Goal: Task Accomplishment & Management: Use online tool/utility

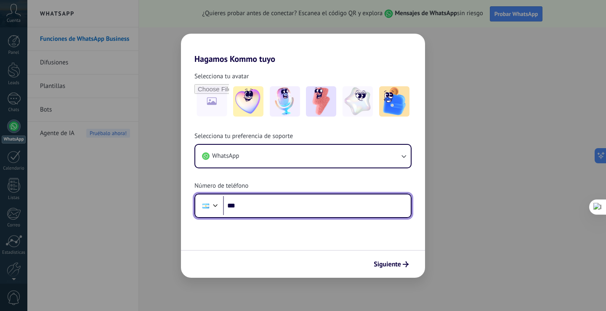
click at [280, 214] on input "***" at bounding box center [317, 205] width 188 height 19
click at [286, 208] on input "***" at bounding box center [317, 205] width 188 height 19
type input "**********"
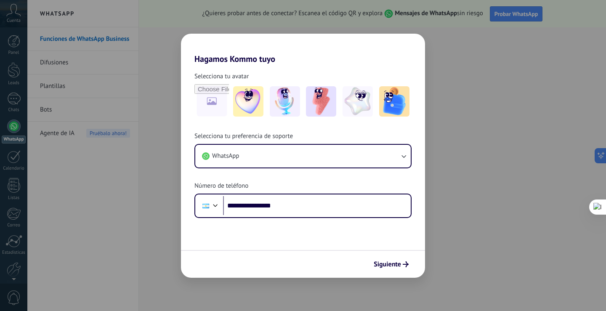
click at [369, 267] on div "Siguiente" at bounding box center [303, 264] width 244 height 28
click at [378, 267] on span "Siguiente" at bounding box center [386, 264] width 27 height 6
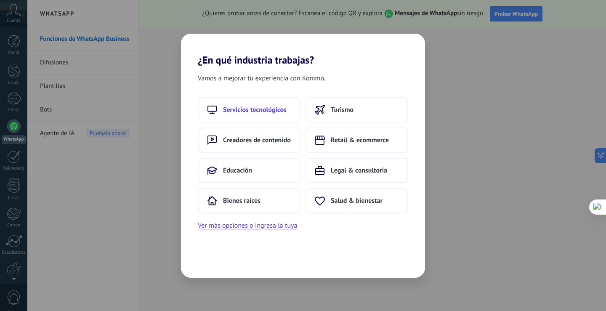
click at [256, 111] on span "Servicios tecnológicos" at bounding box center [254, 110] width 63 height 8
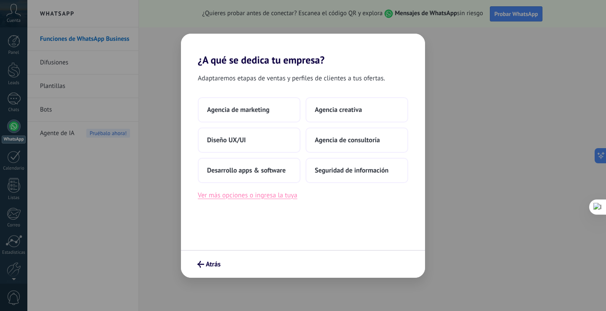
click at [261, 198] on button "Ver más opciones o ingresa la tuya" at bounding box center [247, 195] width 99 height 11
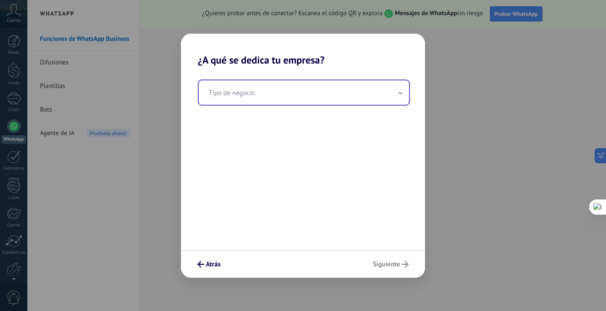
click at [267, 93] on input "text" at bounding box center [303, 92] width 210 height 24
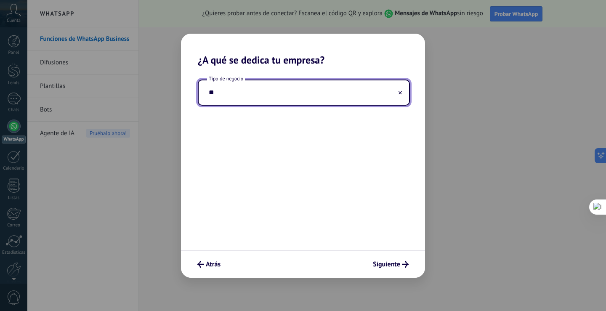
type input "*"
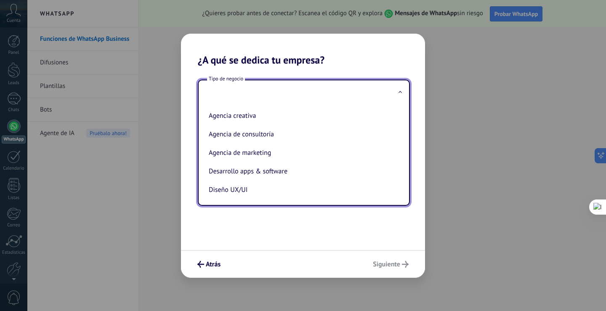
type input "*"
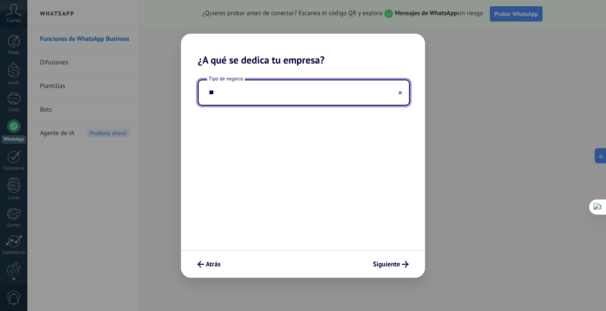
type input "*"
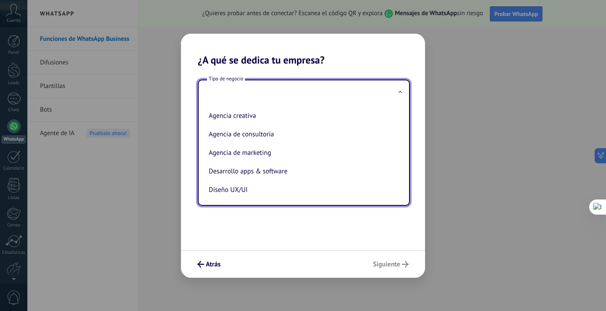
type input "*"
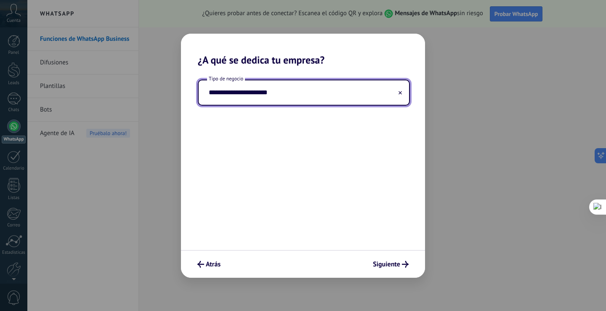
type input "**********"
click at [385, 265] on span "Siguiente" at bounding box center [386, 264] width 27 height 6
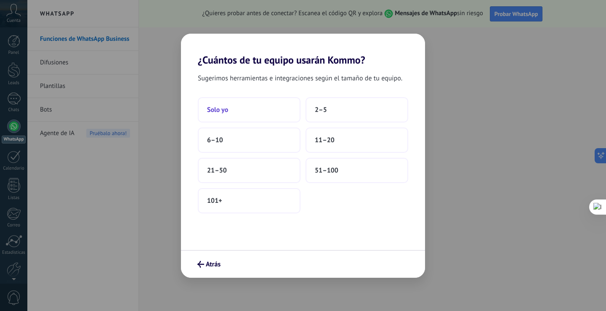
click at [253, 105] on button "Solo yo" at bounding box center [249, 109] width 103 height 25
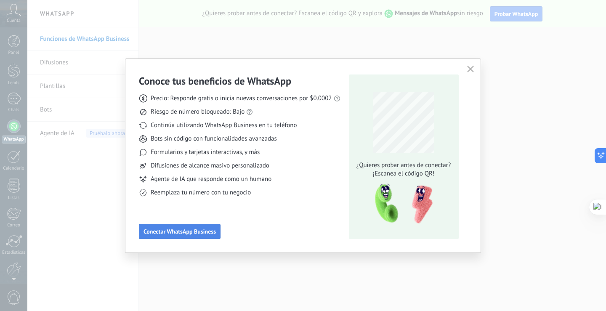
click at [211, 235] on button "Conectar WhatsApp Business" at bounding box center [180, 231] width 82 height 15
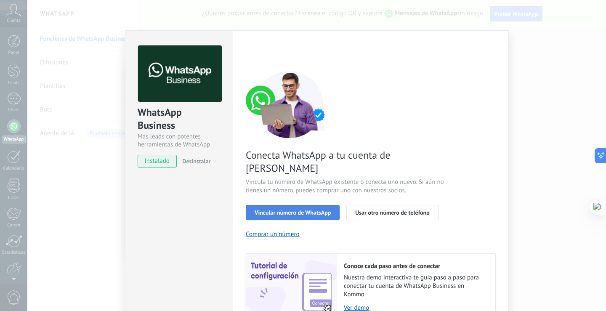
click at [281, 209] on span "Vincular número de WhatsApp" at bounding box center [292, 212] width 76 height 6
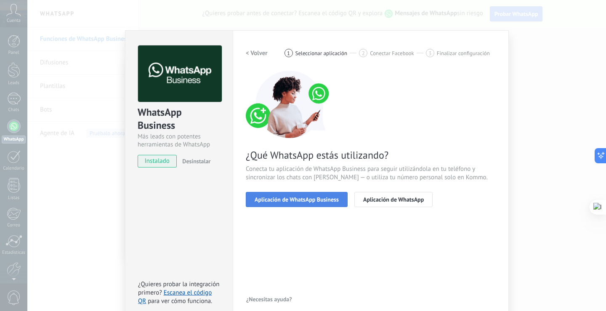
click at [290, 203] on button "Aplicación de WhatsApp Business" at bounding box center [297, 199] width 102 height 15
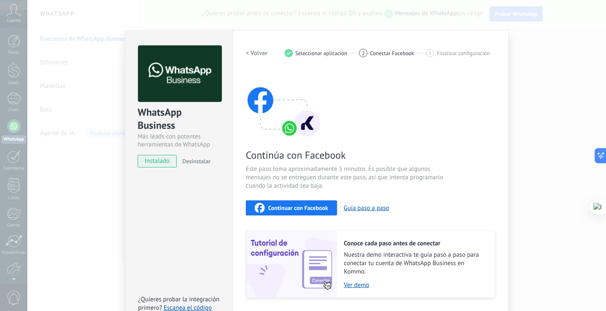
click at [559, 94] on div "WhatsApp Business Más leads con potentes herramientas de WhatsApp instalado Des…" at bounding box center [316, 155] width 578 height 311
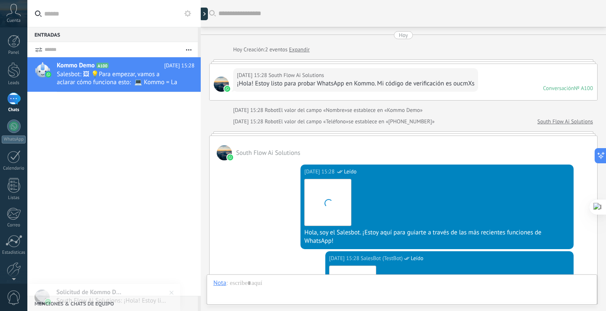
scroll to position [255, 0]
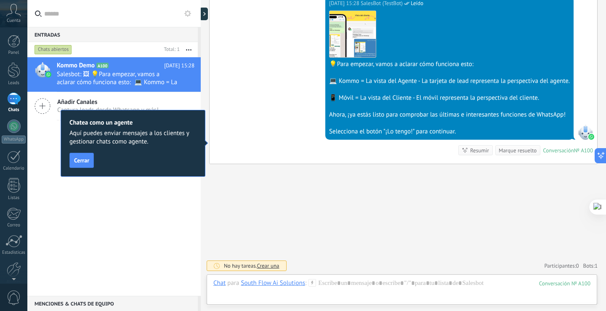
click at [84, 154] on button "Cerrar" at bounding box center [81, 160] width 24 height 15
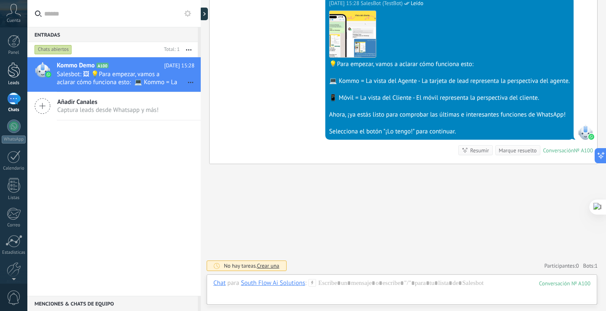
click at [13, 76] on div at bounding box center [14, 70] width 13 height 16
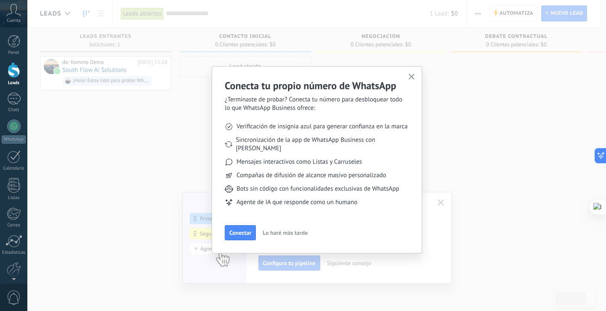
click at [407, 77] on button "button" at bounding box center [411, 76] width 11 height 11
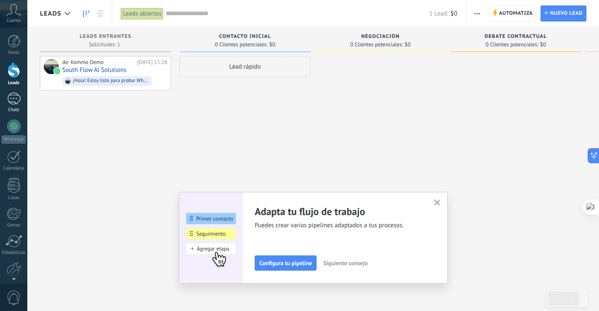
click at [13, 94] on div "1" at bounding box center [13, 99] width 13 height 12
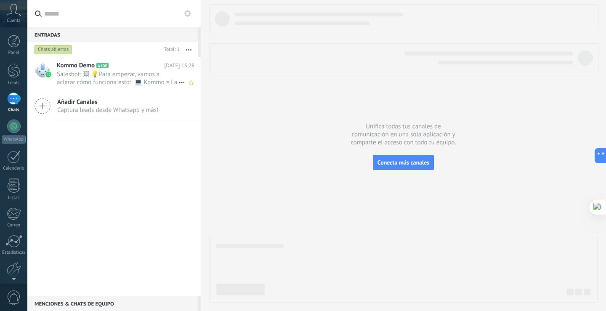
click at [137, 75] on span "Salesbot: 🖼 💡Para empezar, vamos a aclarar cómo funciona esto: 💻 Kommo = La vis…" at bounding box center [118, 78] width 122 height 16
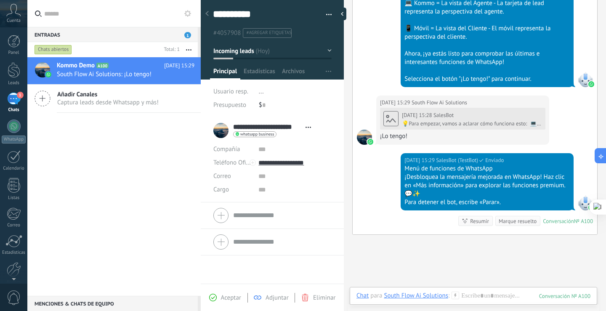
scroll to position [424, 0]
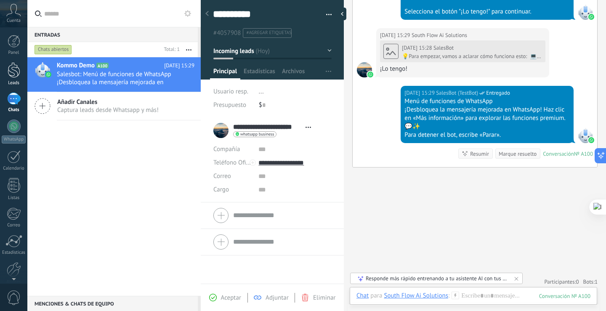
click at [14, 70] on div at bounding box center [14, 70] width 13 height 16
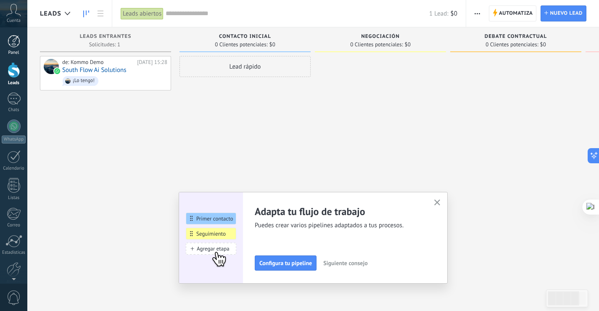
click at [12, 45] on div at bounding box center [14, 41] width 13 height 13
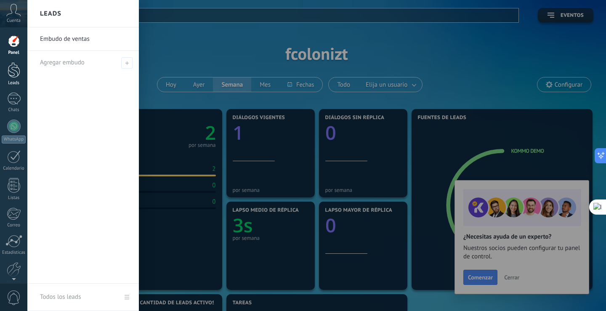
click at [8, 75] on div at bounding box center [14, 70] width 13 height 16
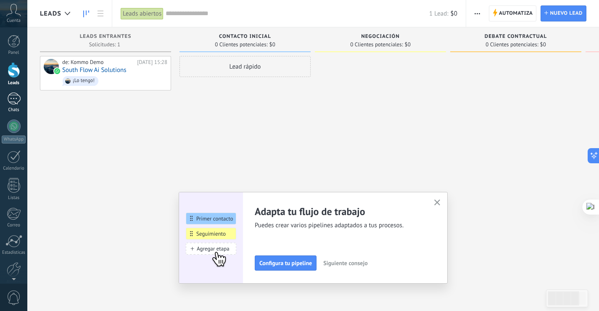
click at [6, 94] on link "1 Chats" at bounding box center [13, 103] width 27 height 20
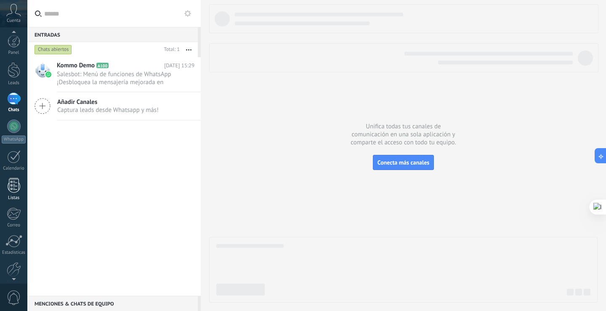
scroll to position [39, 0]
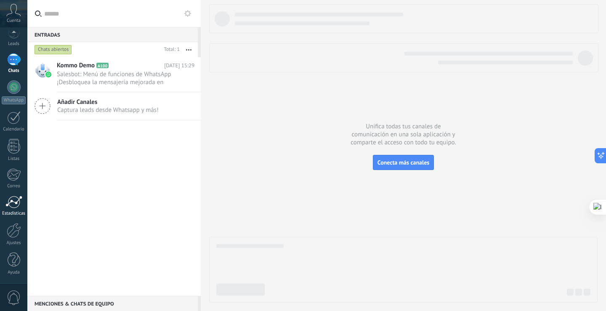
click at [12, 209] on link "Estadísticas" at bounding box center [13, 206] width 27 height 21
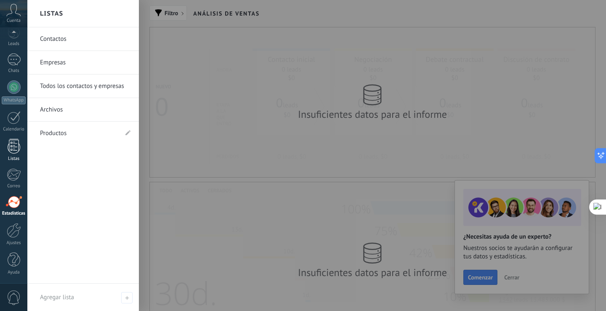
click at [11, 140] on div at bounding box center [14, 146] width 13 height 15
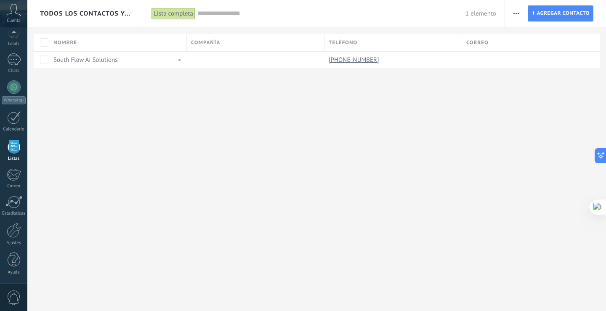
scroll to position [22, 0]
click at [522, 11] on div "[PERSON_NAME] una compañía Exportar Importar Ajustes de la lista Procesos empre…" at bounding box center [516, 13] width 14 height 16
click at [519, 11] on button "button" at bounding box center [516, 13] width 12 height 16
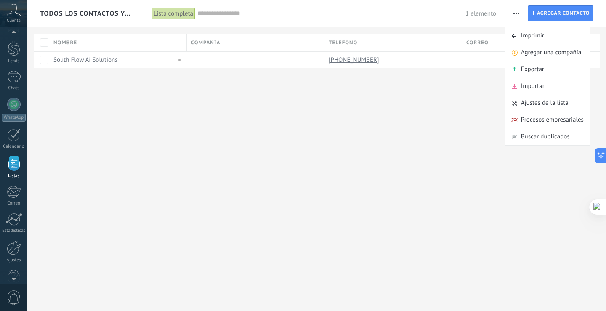
click at [518, 10] on span "button" at bounding box center [515, 13] width 5 height 16
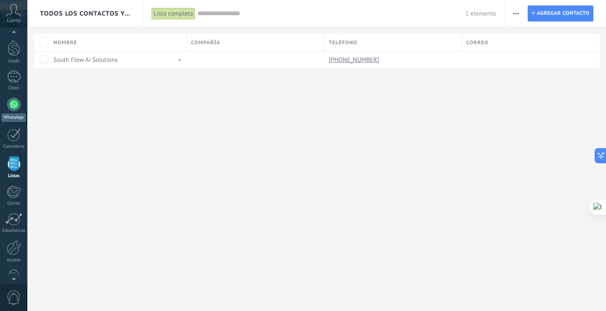
click at [8, 105] on div at bounding box center [13, 104] width 13 height 13
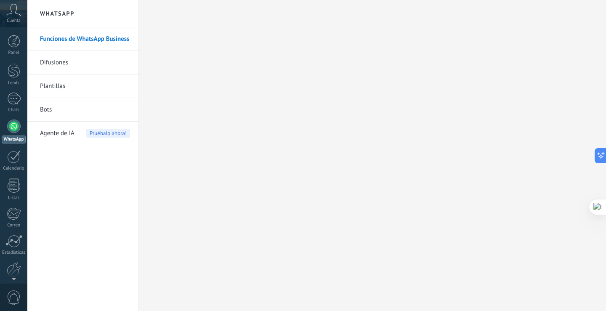
click at [56, 86] on link "Plantillas" at bounding box center [85, 86] width 90 height 24
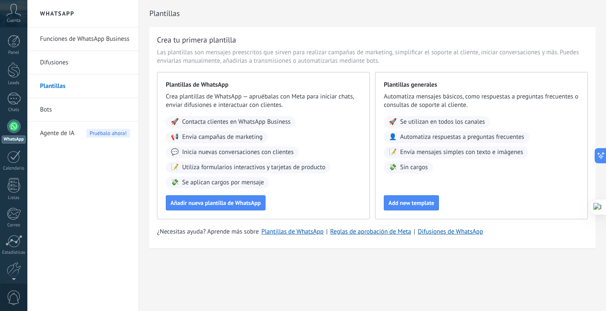
click at [51, 140] on span "Agente de IA" at bounding box center [57, 134] width 34 height 24
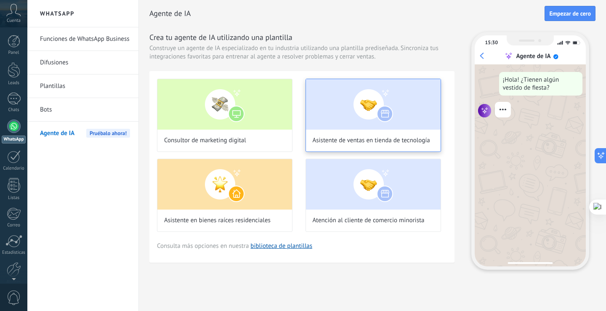
click at [363, 104] on img at bounding box center [373, 104] width 135 height 50
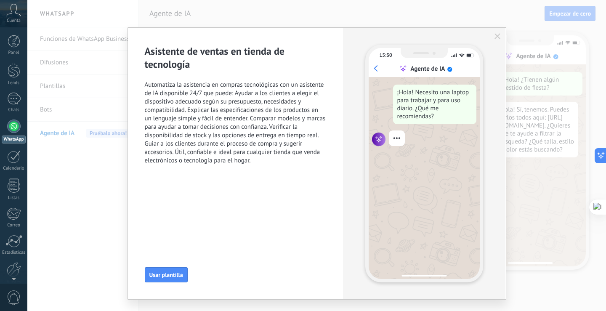
click at [494, 39] on icon "button" at bounding box center [497, 36] width 6 height 6
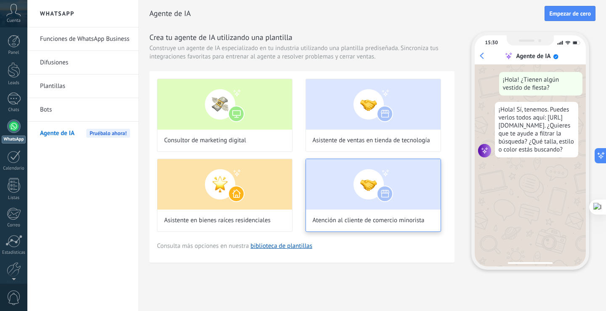
click at [332, 178] on img at bounding box center [373, 184] width 135 height 50
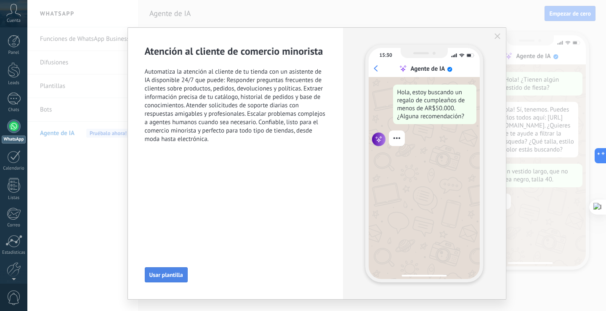
click at [174, 279] on button "Usar plantilla" at bounding box center [166, 274] width 43 height 15
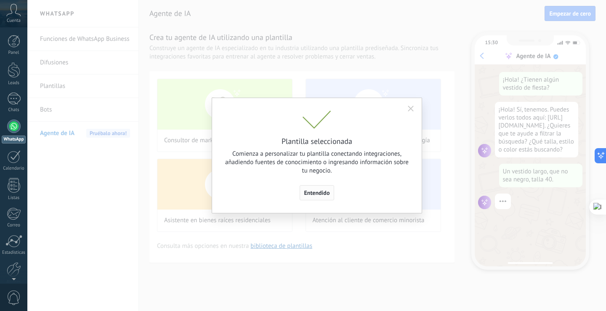
click at [312, 193] on span "Entendido" at bounding box center [317, 193] width 26 height 6
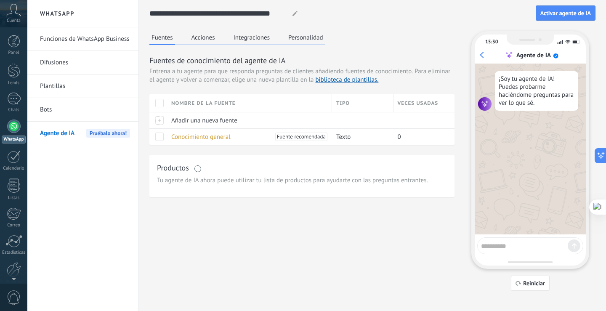
click at [196, 42] on button "Acciones" at bounding box center [203, 37] width 28 height 13
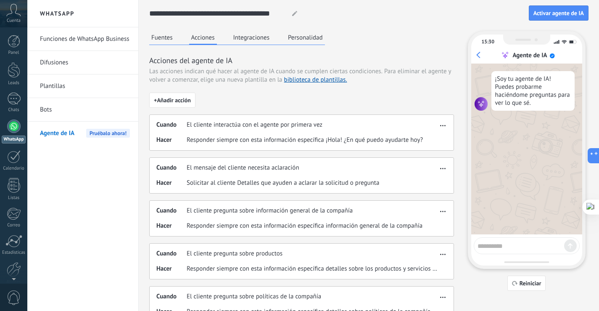
click at [251, 40] on button "Integraciones" at bounding box center [251, 37] width 41 height 13
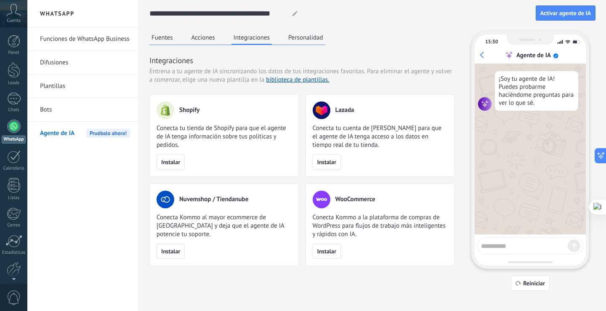
click at [50, 116] on link "Bots" at bounding box center [85, 110] width 90 height 24
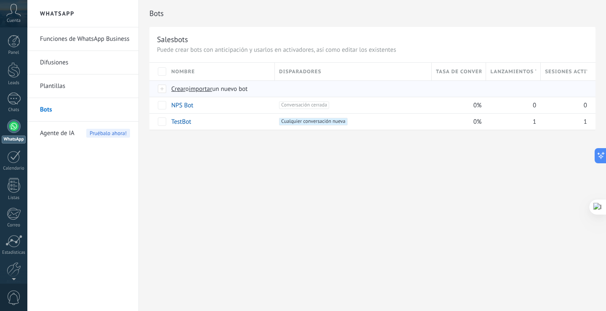
click at [178, 85] on span "Crear" at bounding box center [178, 89] width 14 height 8
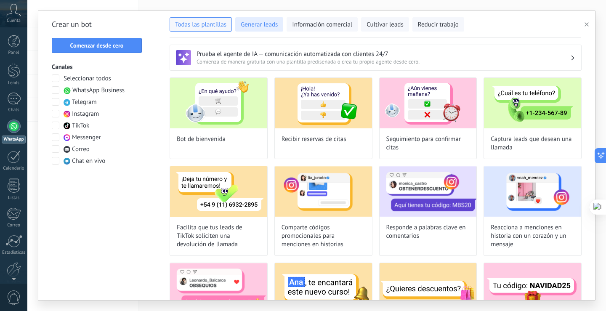
click at [265, 26] on span "Generar leads" at bounding box center [259, 25] width 37 height 8
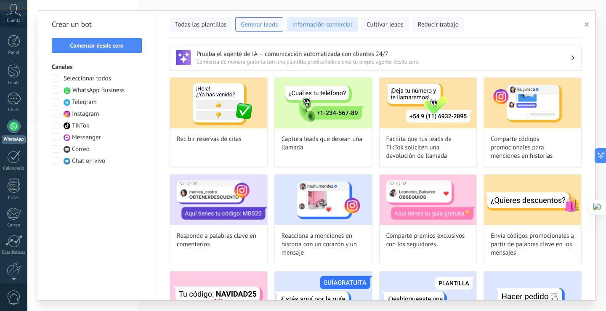
click at [302, 24] on span "Información comercial" at bounding box center [322, 25] width 60 height 8
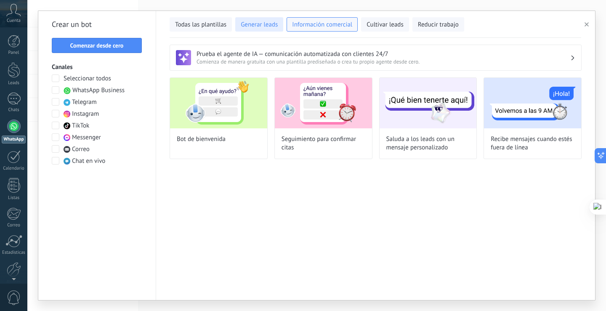
click at [264, 25] on span "Generar leads" at bounding box center [259, 25] width 37 height 8
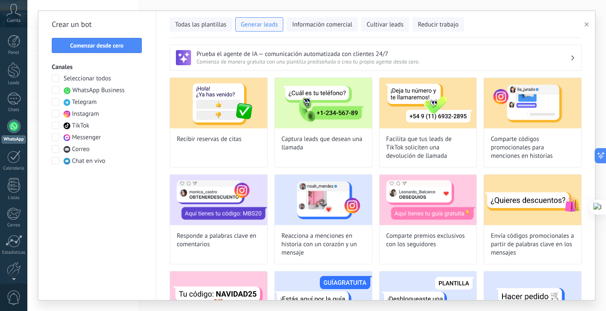
click at [76, 90] on span "WhatsApp Business" at bounding box center [98, 90] width 52 height 8
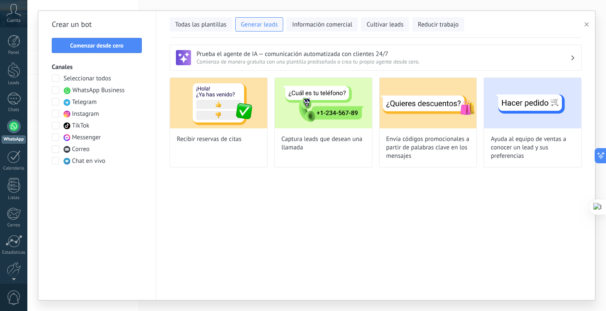
click at [63, 86] on label "WhatsApp Business" at bounding box center [88, 90] width 73 height 8
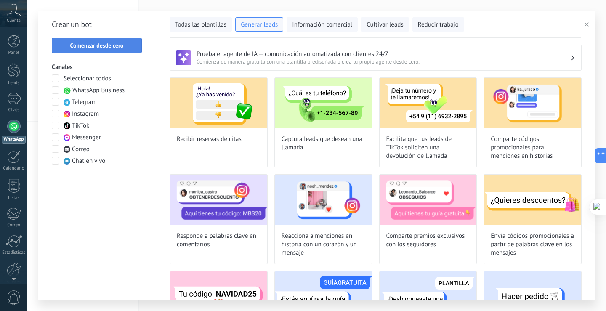
click at [75, 41] on button "Comenzar desde cero" at bounding box center [97, 45] width 90 height 15
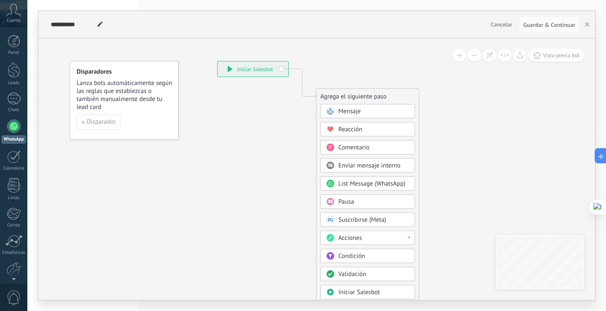
click at [370, 110] on div "Mensaje" at bounding box center [373, 111] width 71 height 8
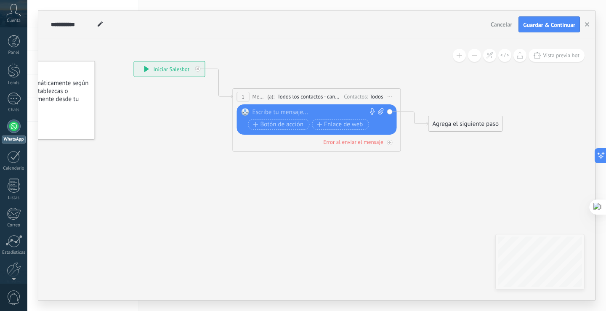
click at [506, 25] on span "Cancelar" at bounding box center [500, 25] width 21 height 8
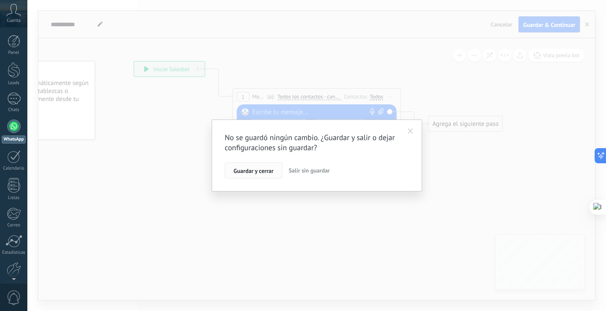
click at [252, 173] on span "Guardar y cerrar" at bounding box center [253, 171] width 40 height 6
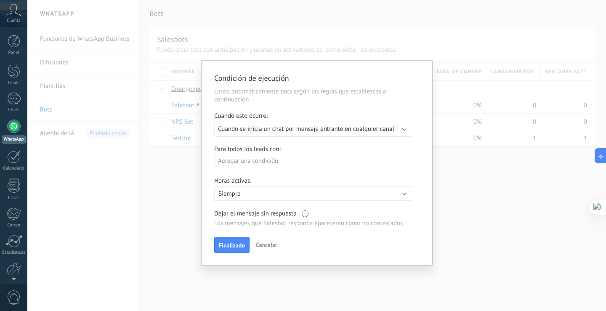
click at [265, 243] on span "Cancelar" at bounding box center [266, 245] width 21 height 8
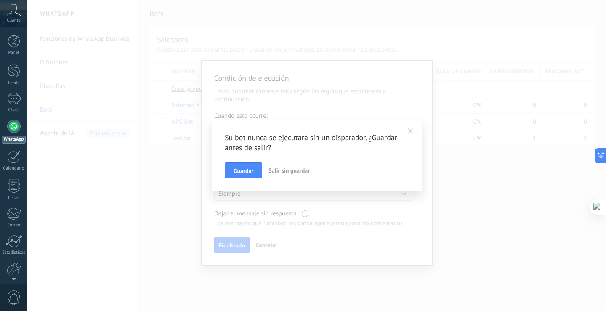
click at [290, 174] on span "Salir sin guardar" at bounding box center [288, 171] width 41 height 8
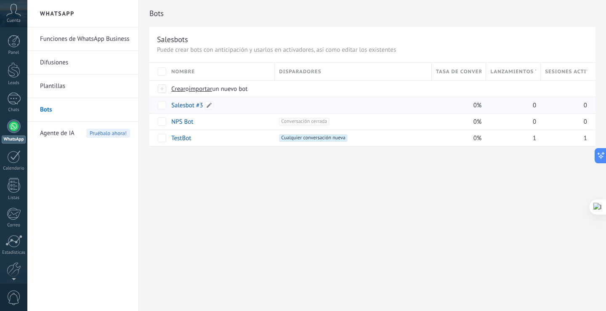
click at [176, 101] on link "Salesbot #3" at bounding box center [187, 105] width 32 height 8
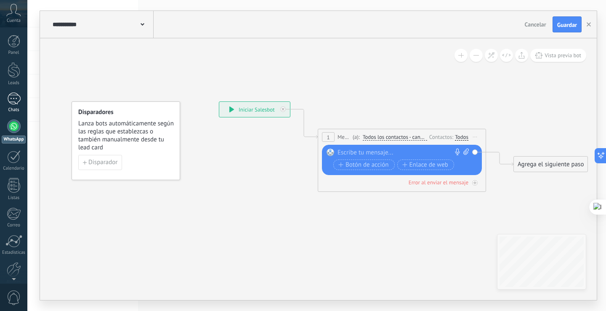
click at [11, 103] on div "1" at bounding box center [13, 99] width 13 height 12
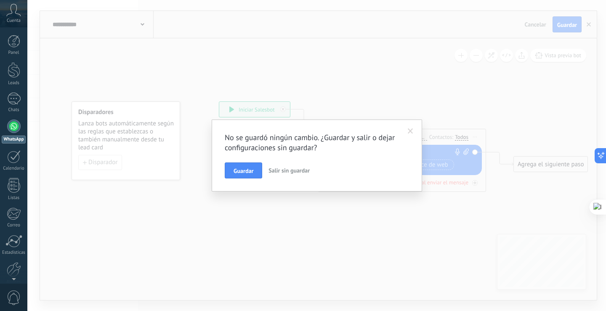
click at [295, 173] on span "Salir sin guardar" at bounding box center [288, 171] width 41 height 8
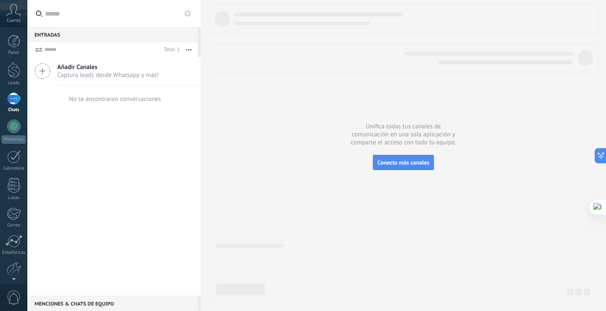
click at [11, 100] on div "1" at bounding box center [13, 99] width 13 height 12
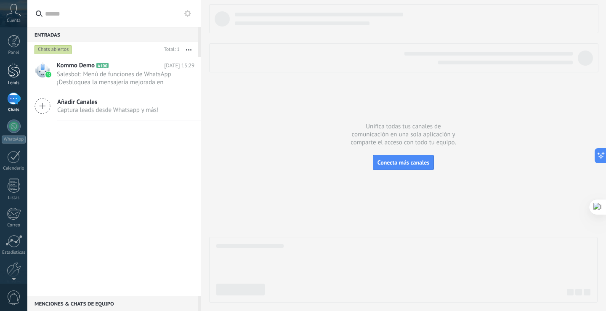
click at [16, 74] on div at bounding box center [14, 70] width 13 height 16
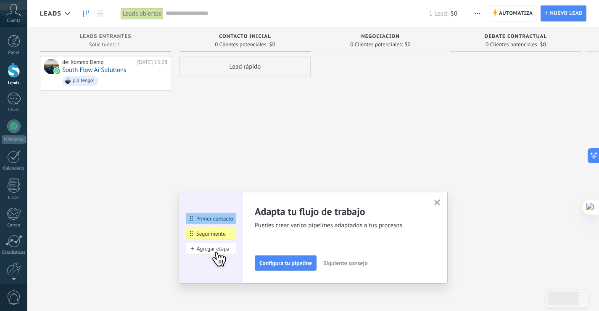
click at [441, 203] on icon "button" at bounding box center [437, 202] width 6 height 6
